Goal: Task Accomplishment & Management: Manage account settings

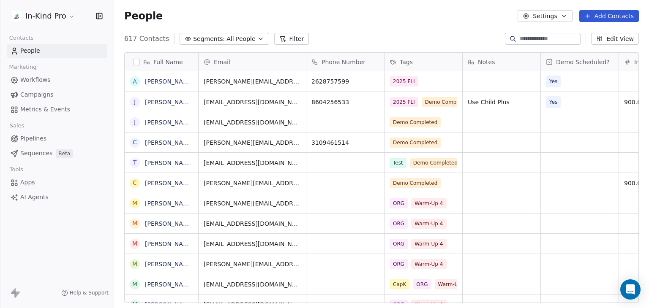
scroll to position [264, 528]
click at [257, 42] on icon "button" at bounding box center [260, 38] width 7 height 7
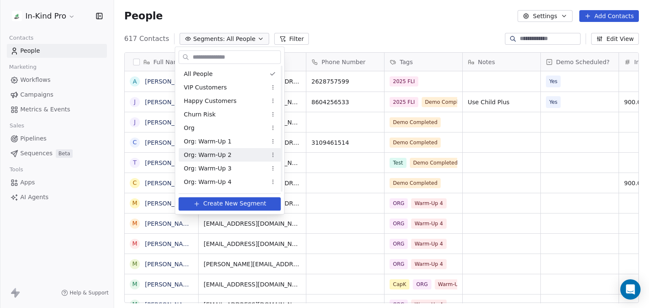
scroll to position [66, 0]
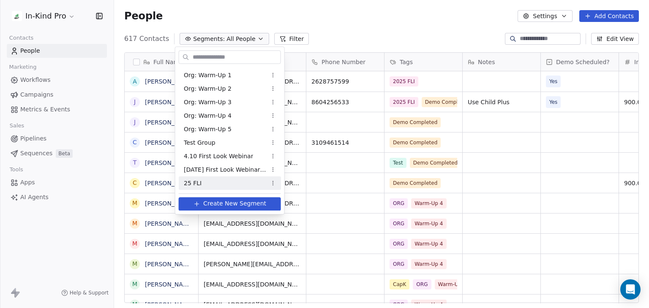
click at [228, 182] on div "25 FLI" at bounding box center [230, 183] width 102 height 14
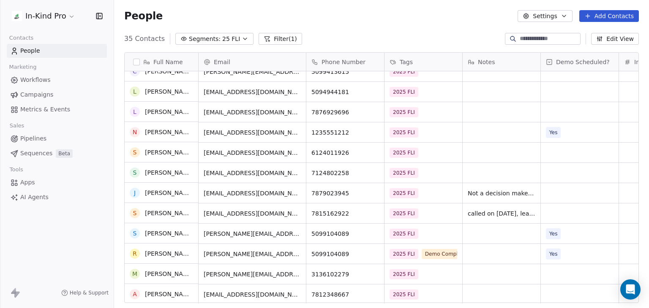
scroll to position [477, 0]
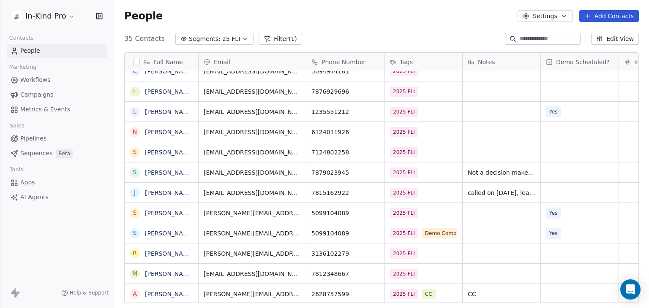
click at [552, 293] on div "grid" at bounding box center [579, 294] width 78 height 20
click at [569, 292] on div "grid" at bounding box center [579, 294] width 78 height 20
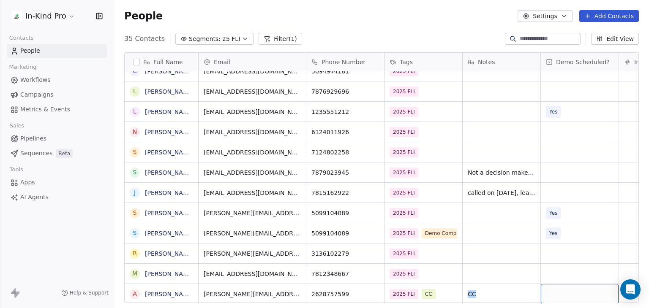
click at [577, 288] on div "grid" at bounding box center [579, 294] width 78 height 20
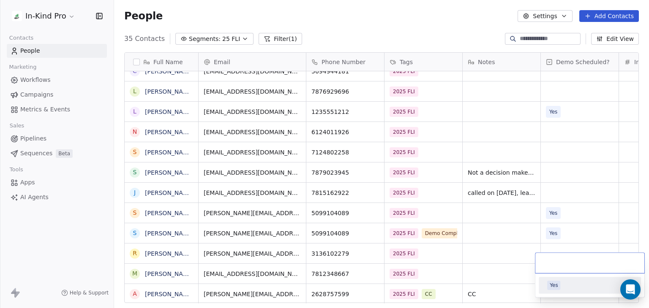
click at [577, 288] on div "Yes" at bounding box center [589, 285] width 85 height 9
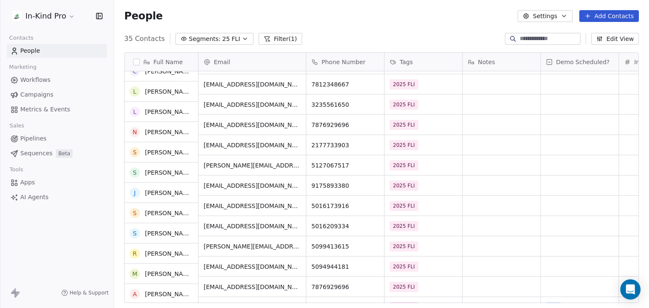
scroll to position [0, 0]
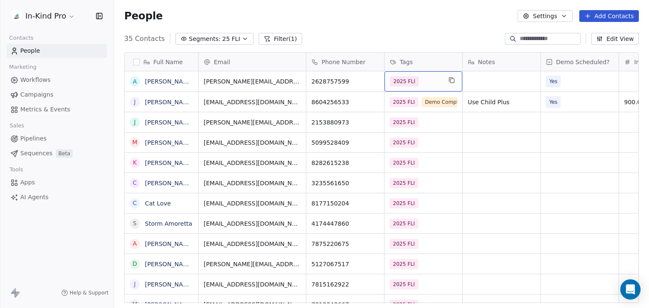
click at [436, 76] on div "2025 FLI" at bounding box center [416, 81] width 52 height 10
click at [413, 76] on span "2025 FLI" at bounding box center [404, 81] width 29 height 10
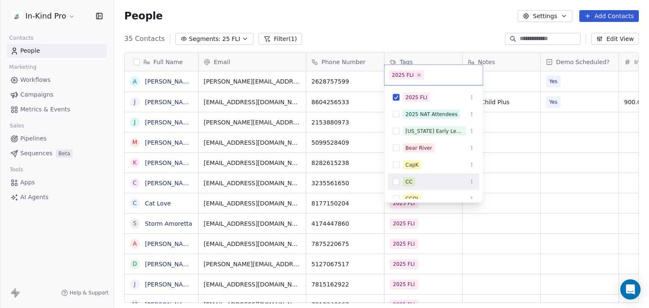
click at [394, 180] on button "Suggestions" at bounding box center [396, 182] width 7 height 7
click at [499, 75] on html "In-Kind Pro Contacts People Marketing Workflows Campaigns Metrics & Events Sale…" at bounding box center [324, 154] width 649 height 308
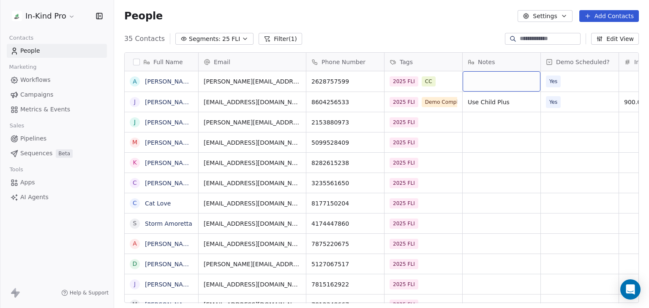
click at [519, 71] on div "grid" at bounding box center [501, 81] width 78 height 20
click at [519, 71] on textarea at bounding box center [501, 78] width 77 height 26
type textarea "**"
click at [521, 138] on html "In-Kind Pro Contacts People Marketing Workflows Campaigns Metrics & Events Sale…" at bounding box center [324, 154] width 649 height 308
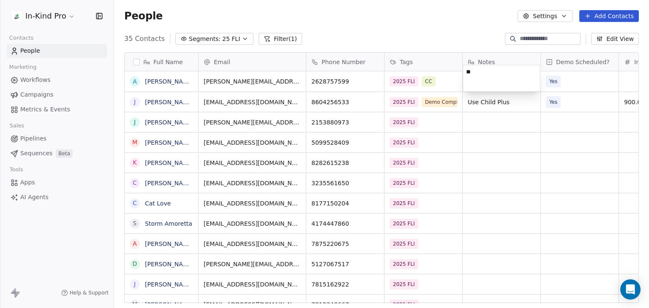
click at [521, 138] on html "In-Kind Pro Contacts People Marketing Workflows Campaigns Metrics & Events Sale…" at bounding box center [324, 154] width 649 height 308
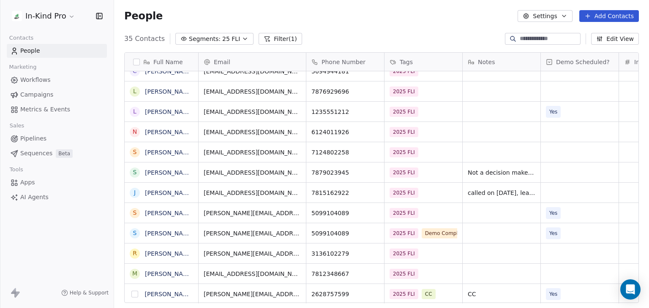
click at [133, 296] on button "grid" at bounding box center [134, 294] width 7 height 7
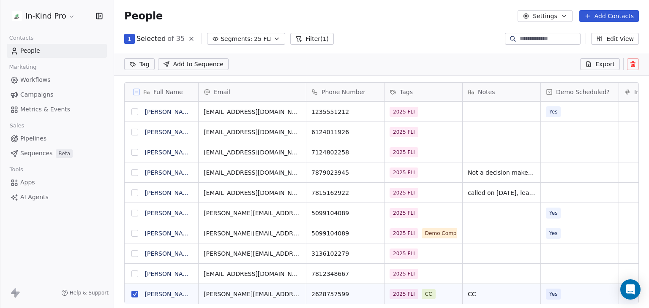
click at [634, 66] on icon at bounding box center [632, 64] width 7 height 7
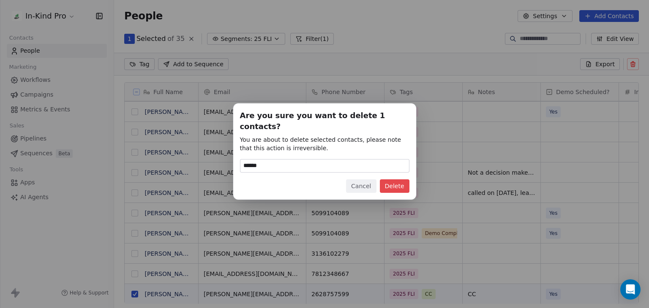
type input "******"
click at [393, 181] on button "Delete" at bounding box center [395, 186] width 30 height 14
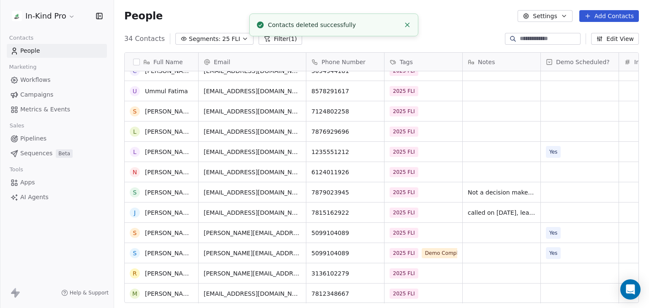
scroll to position [456, 0]
